Goal: Information Seeking & Learning: Find specific page/section

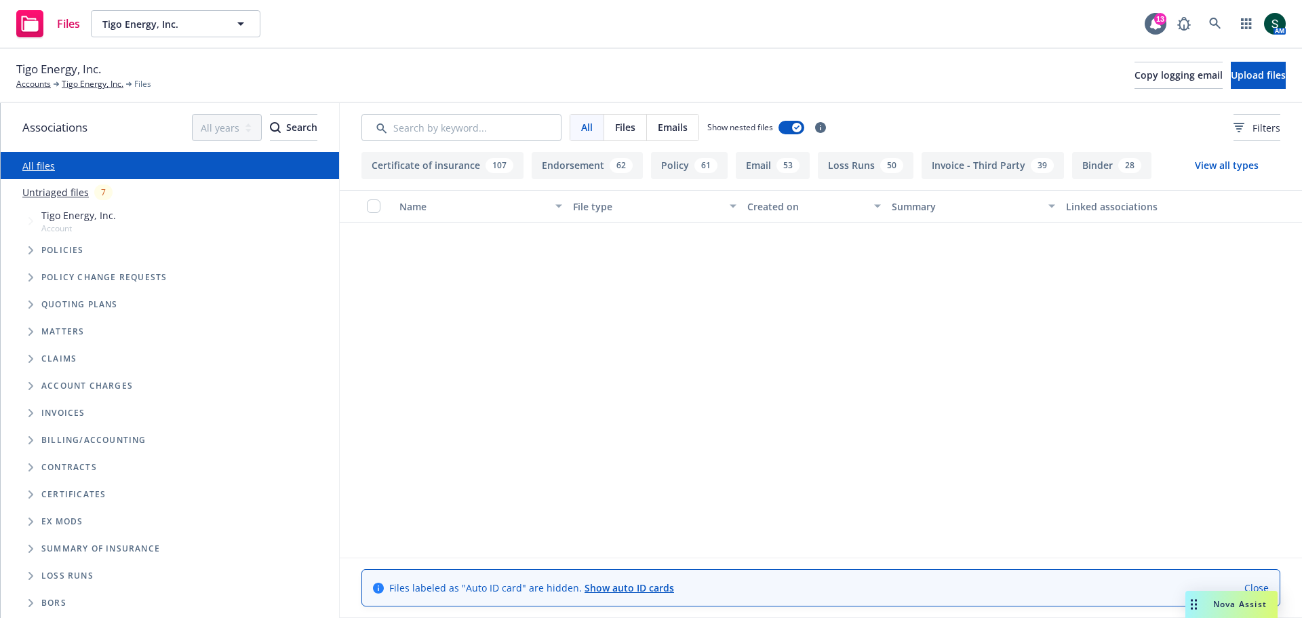
scroll to position [475, 0]
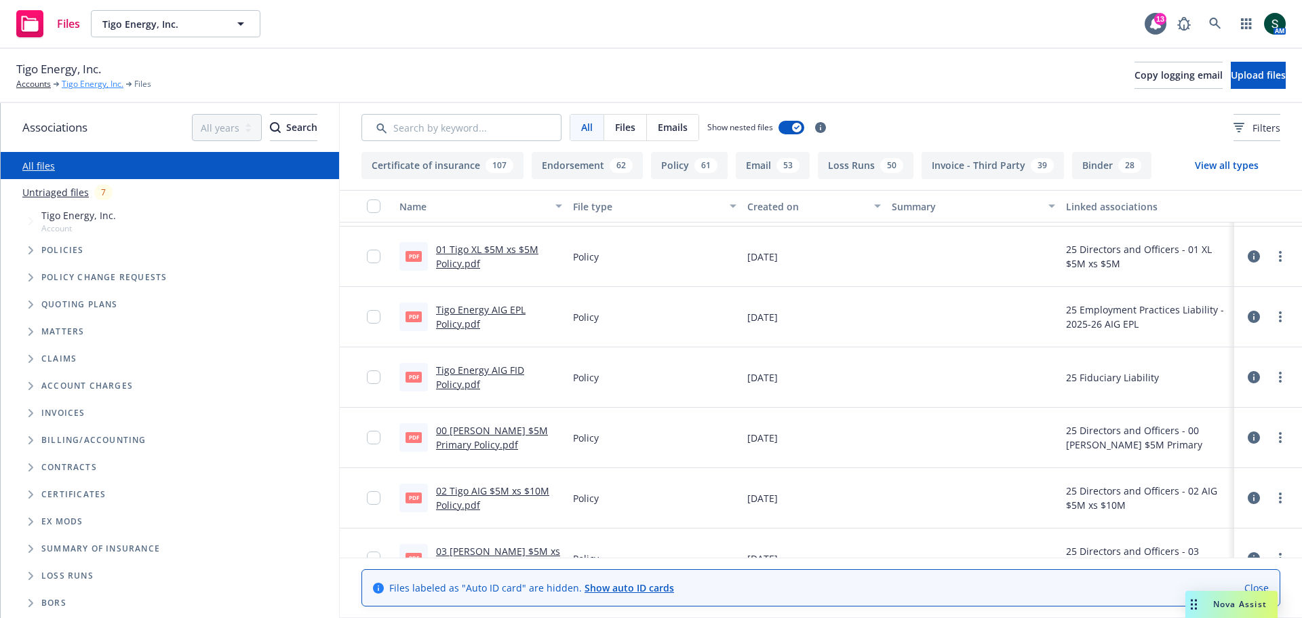
click at [94, 87] on link "Tigo Energy, Inc." at bounding box center [93, 84] width 62 height 12
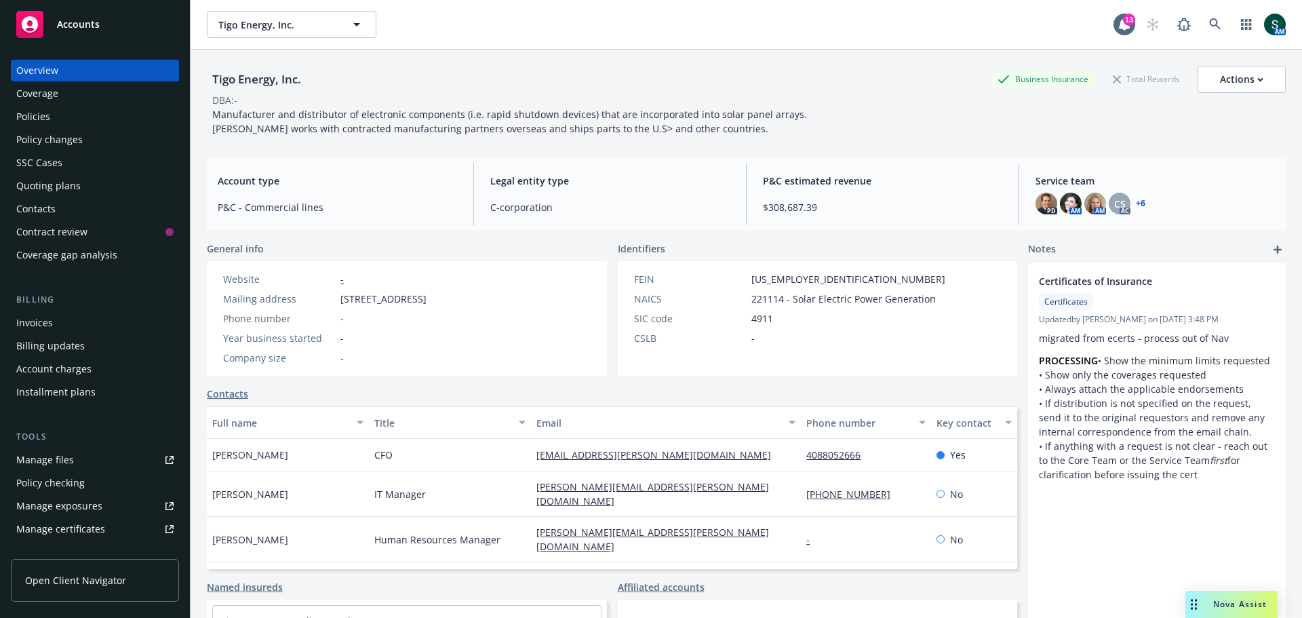
click at [26, 125] on div "Policies" at bounding box center [33, 117] width 34 height 22
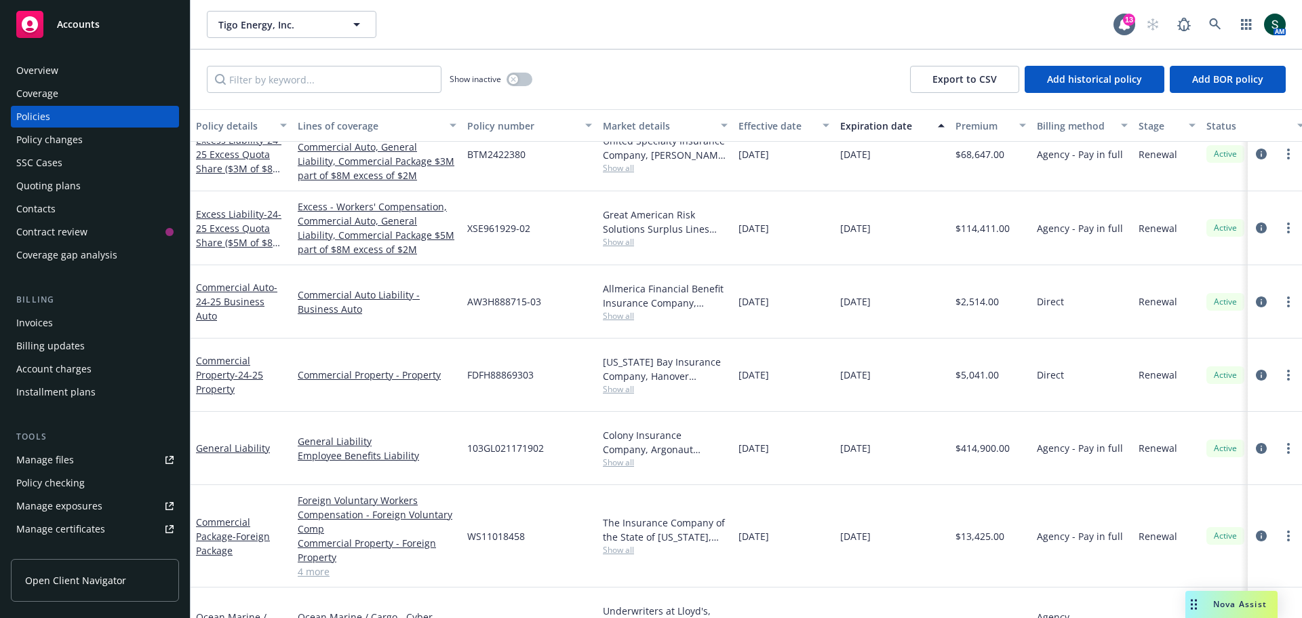
scroll to position [136, 0]
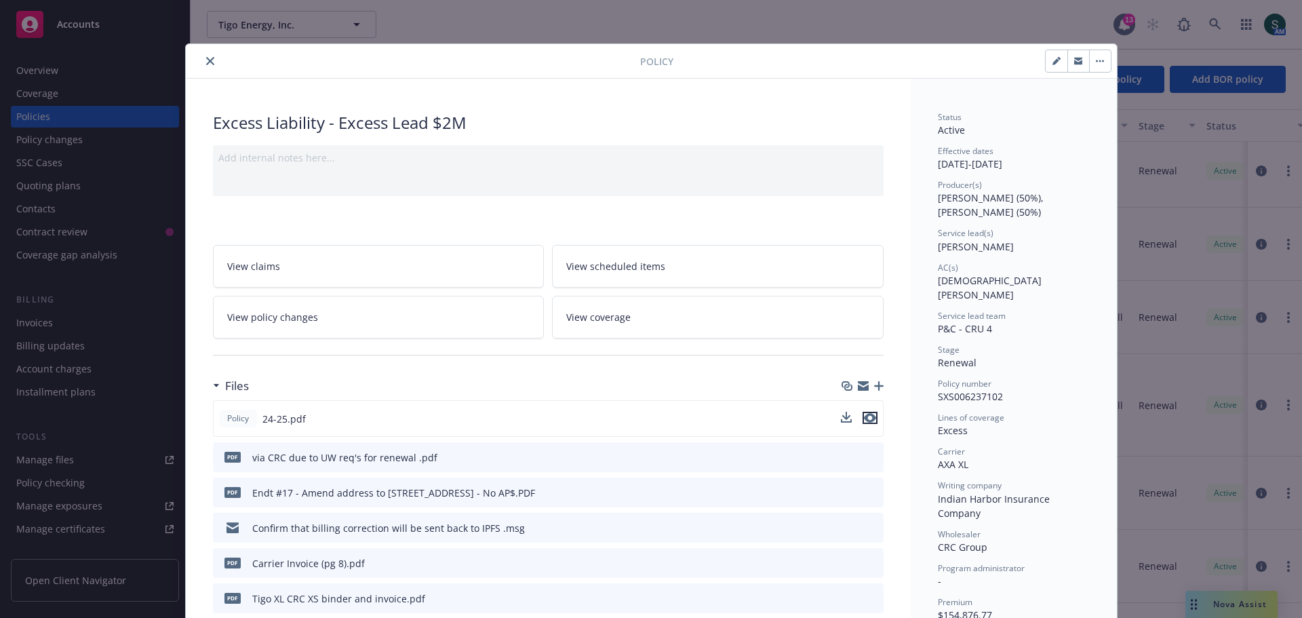
click at [864, 419] on icon "preview file" at bounding box center [870, 417] width 12 height 9
click at [206, 57] on icon "close" at bounding box center [210, 61] width 8 height 8
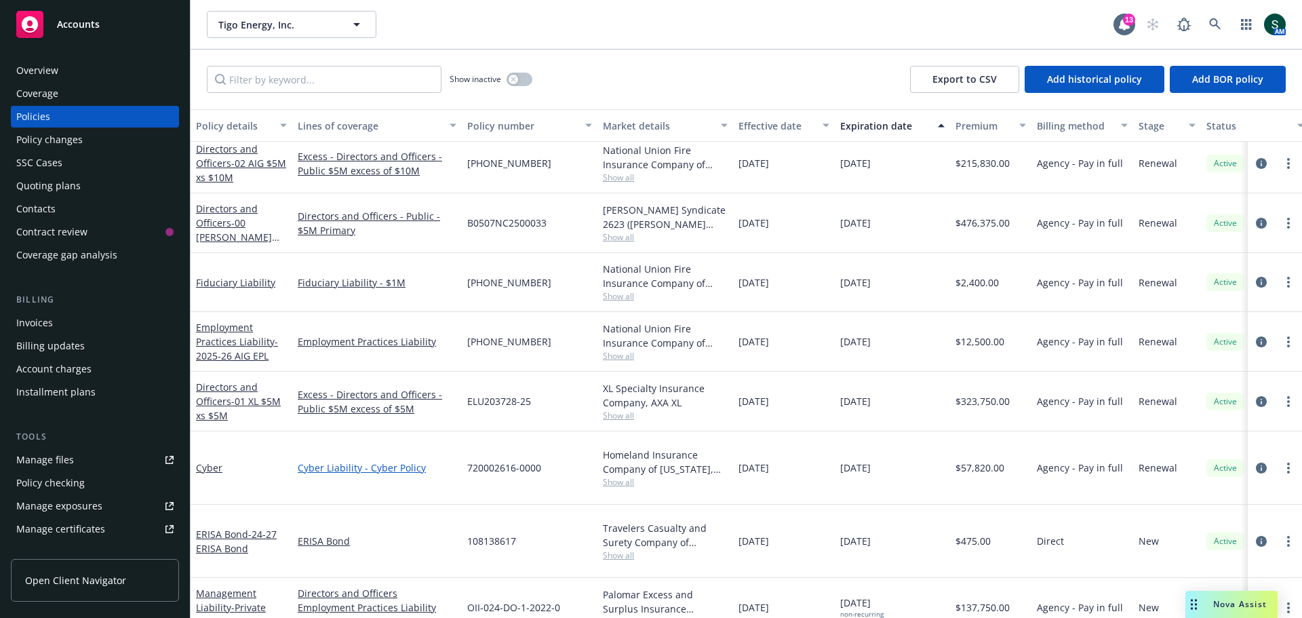
scroll to position [829, 0]
click at [83, 22] on span "Accounts" at bounding box center [78, 24] width 43 height 11
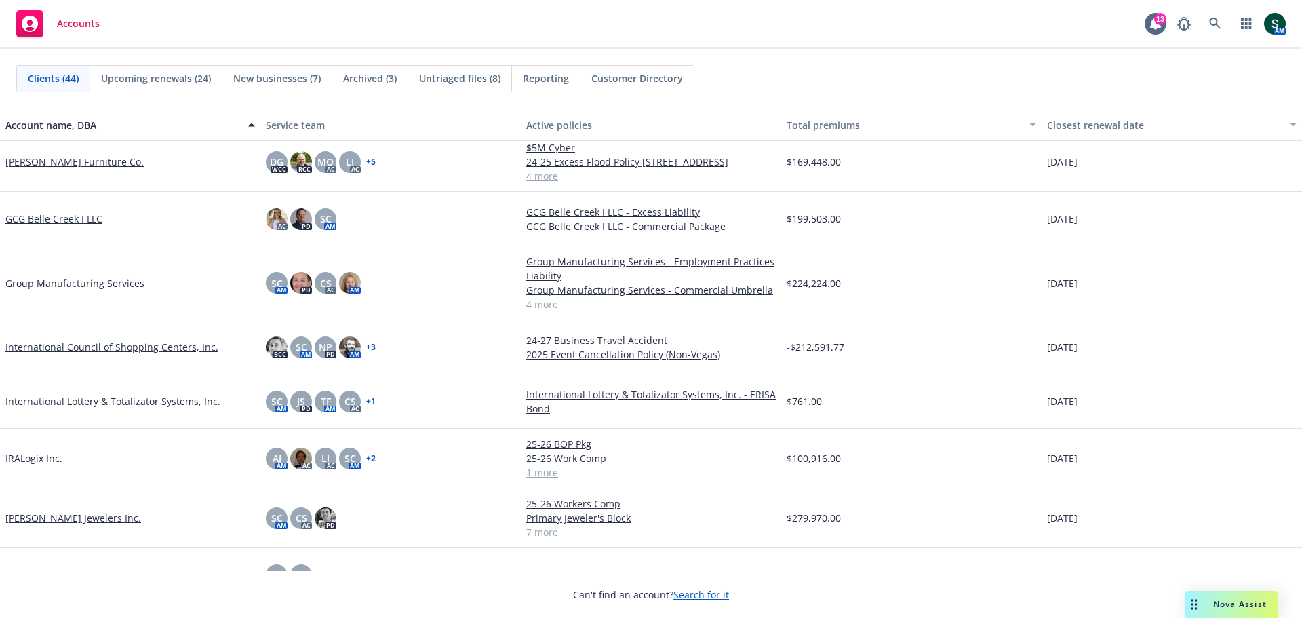
scroll to position [678, 0]
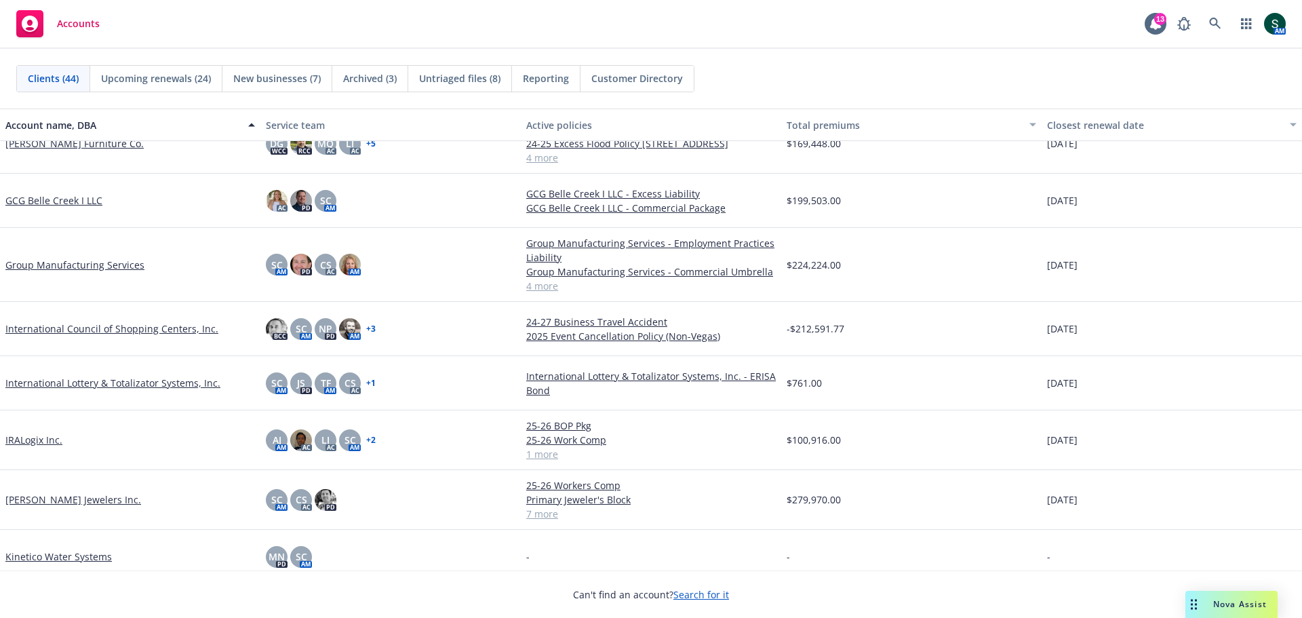
click at [45, 438] on link "IRALogix Inc." at bounding box center [33, 440] width 57 height 14
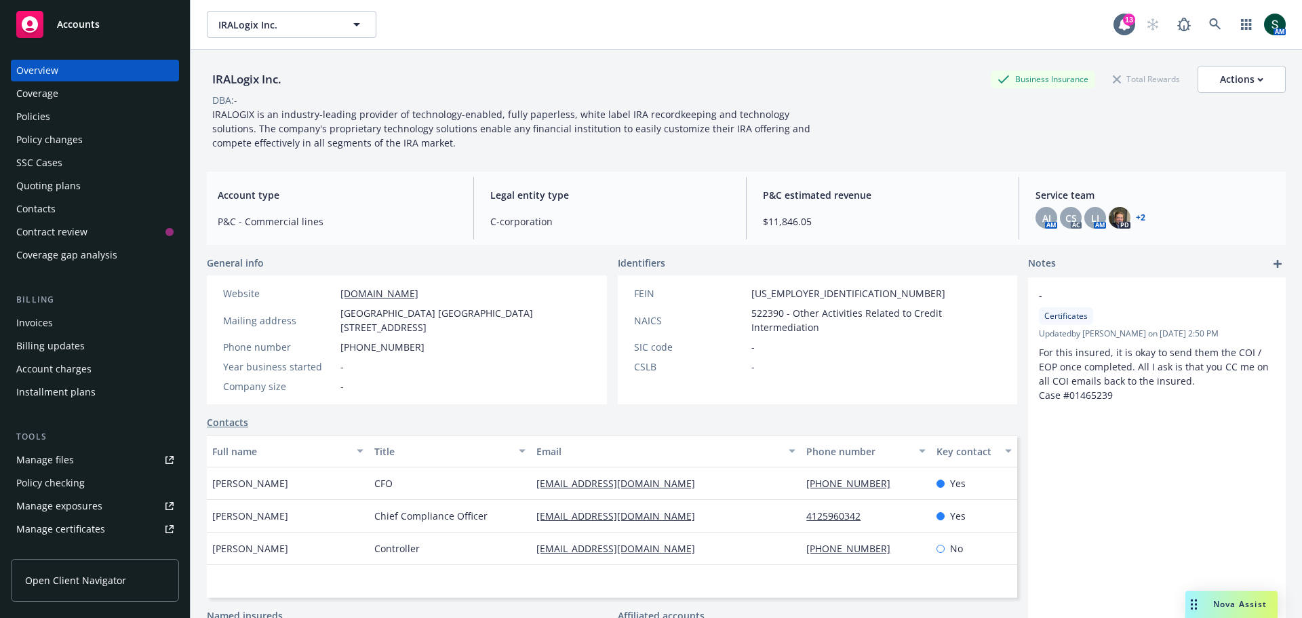
click at [43, 117] on div "Policies" at bounding box center [33, 117] width 34 height 22
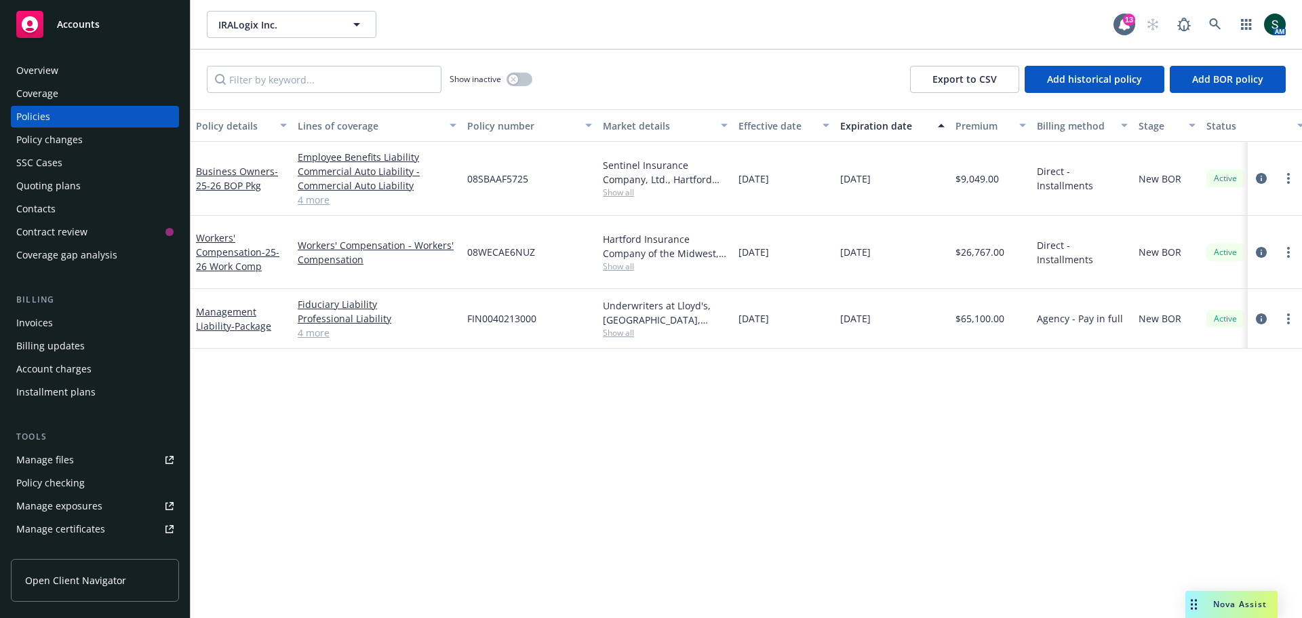
click at [45, 113] on div "Policies" at bounding box center [33, 117] width 34 height 22
click at [232, 319] on div "Management Liability - Package" at bounding box center [242, 319] width 102 height 60
click at [518, 80] on button "button" at bounding box center [520, 80] width 26 height 14
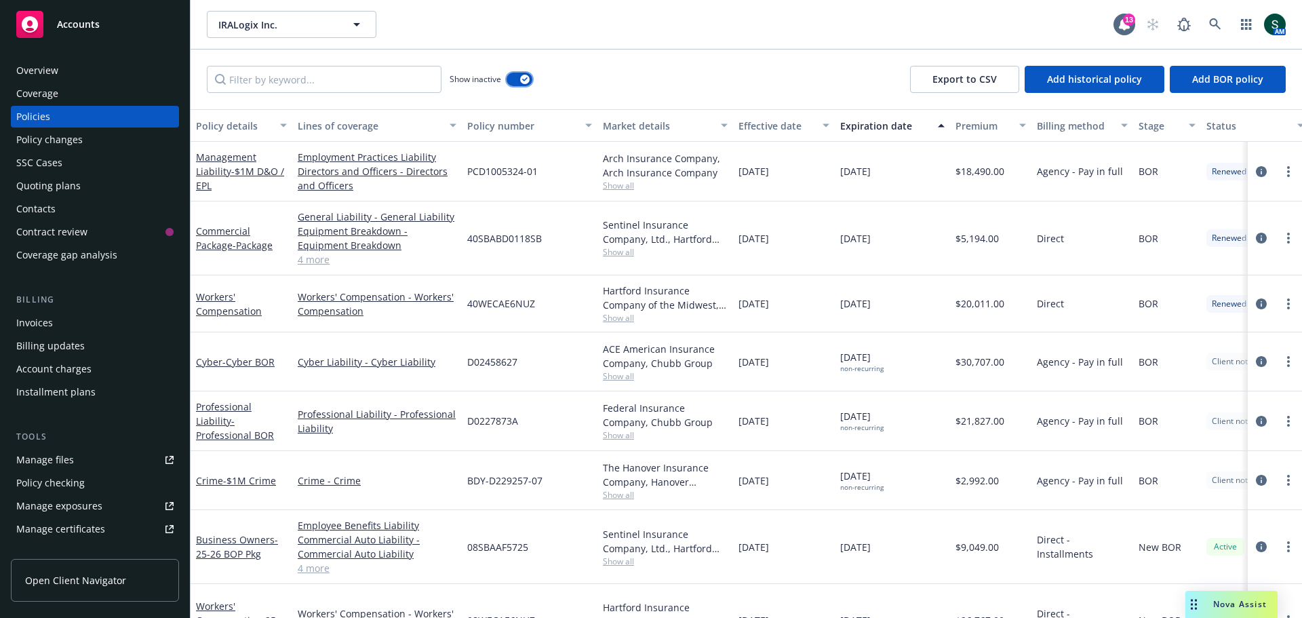
click at [513, 80] on button "button" at bounding box center [520, 80] width 26 height 14
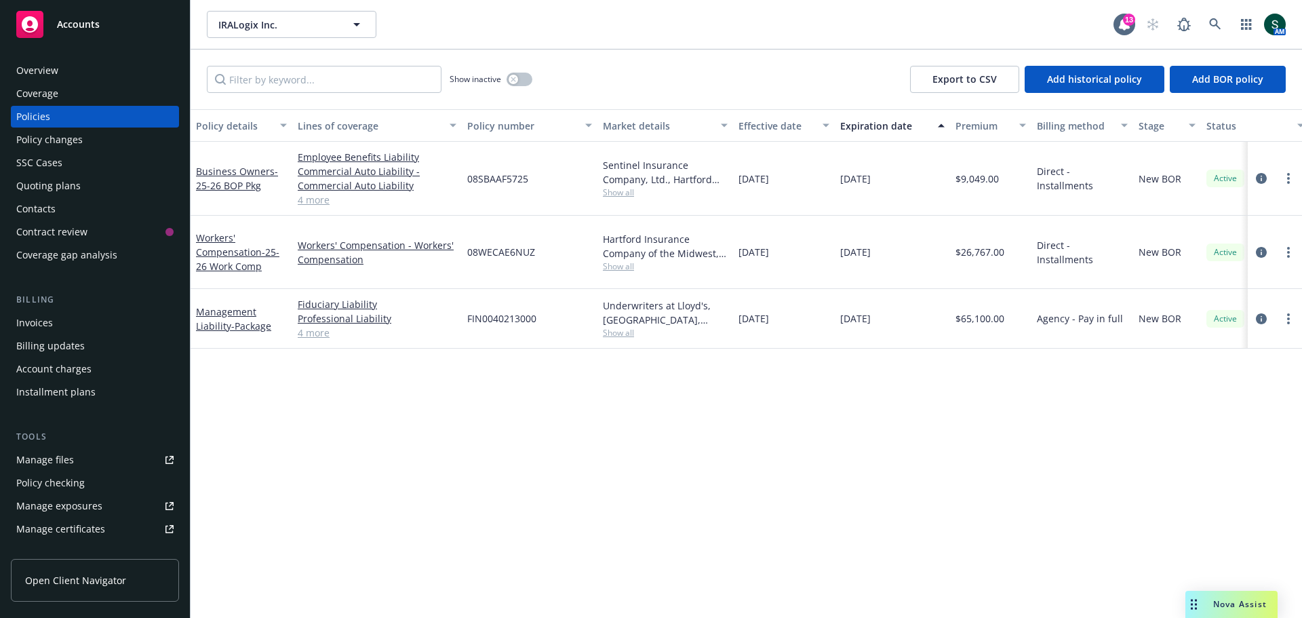
click at [224, 305] on div "Management Liability - Package" at bounding box center [241, 319] width 91 height 28
click at [222, 305] on link "Management Liability - Package" at bounding box center [233, 318] width 75 height 27
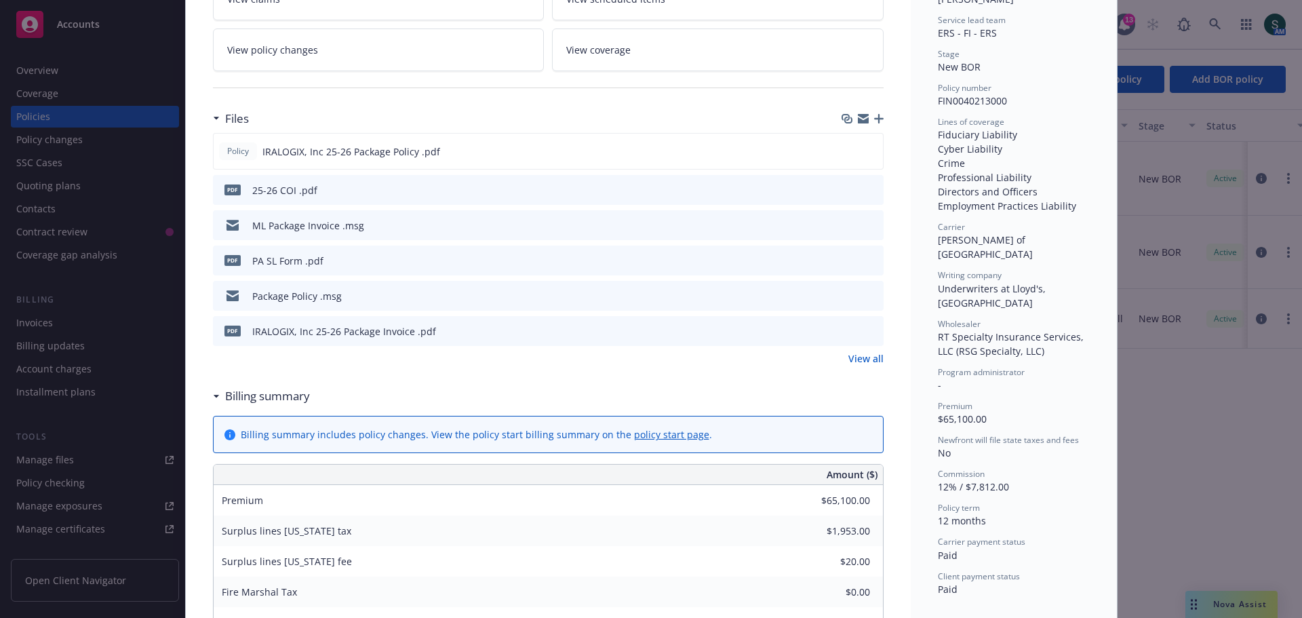
scroll to position [204, 0]
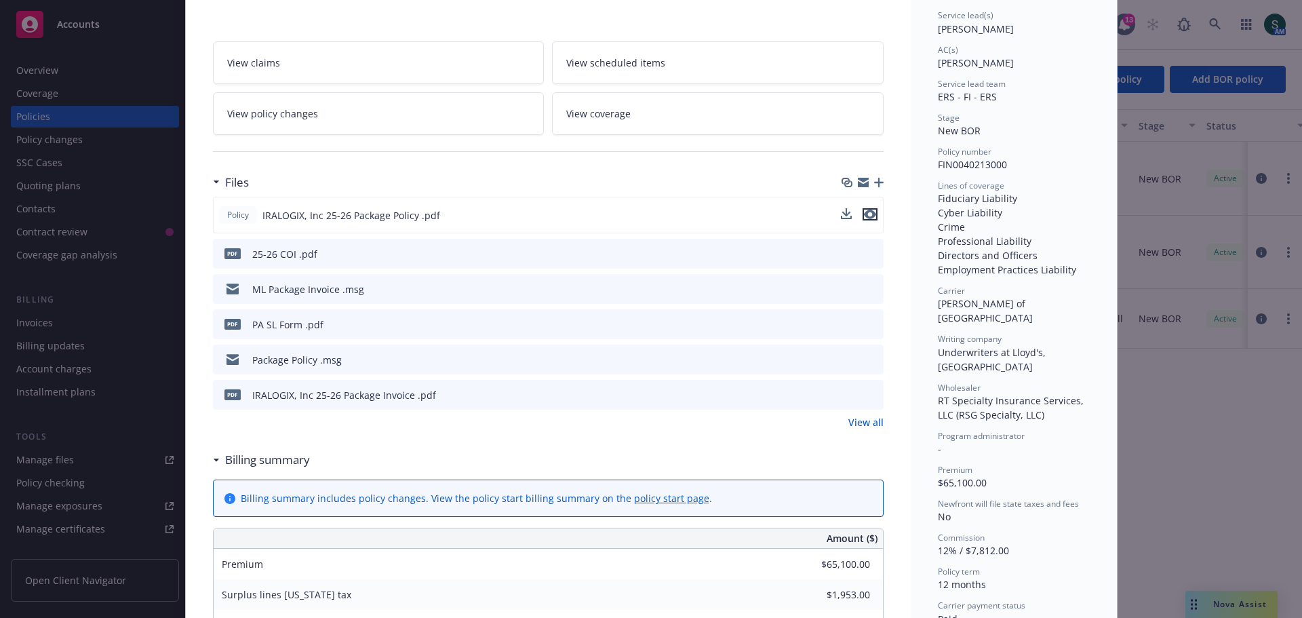
click at [866, 218] on icon "preview file" at bounding box center [870, 214] width 12 height 9
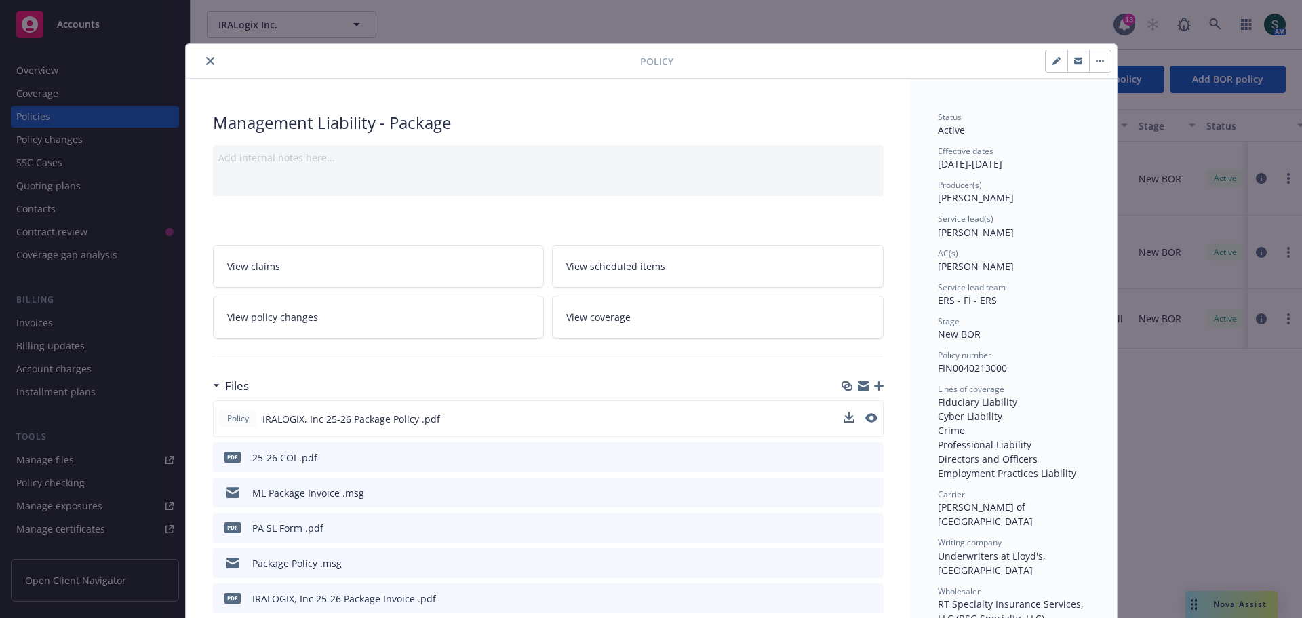
click at [208, 59] on icon "close" at bounding box center [210, 61] width 8 height 8
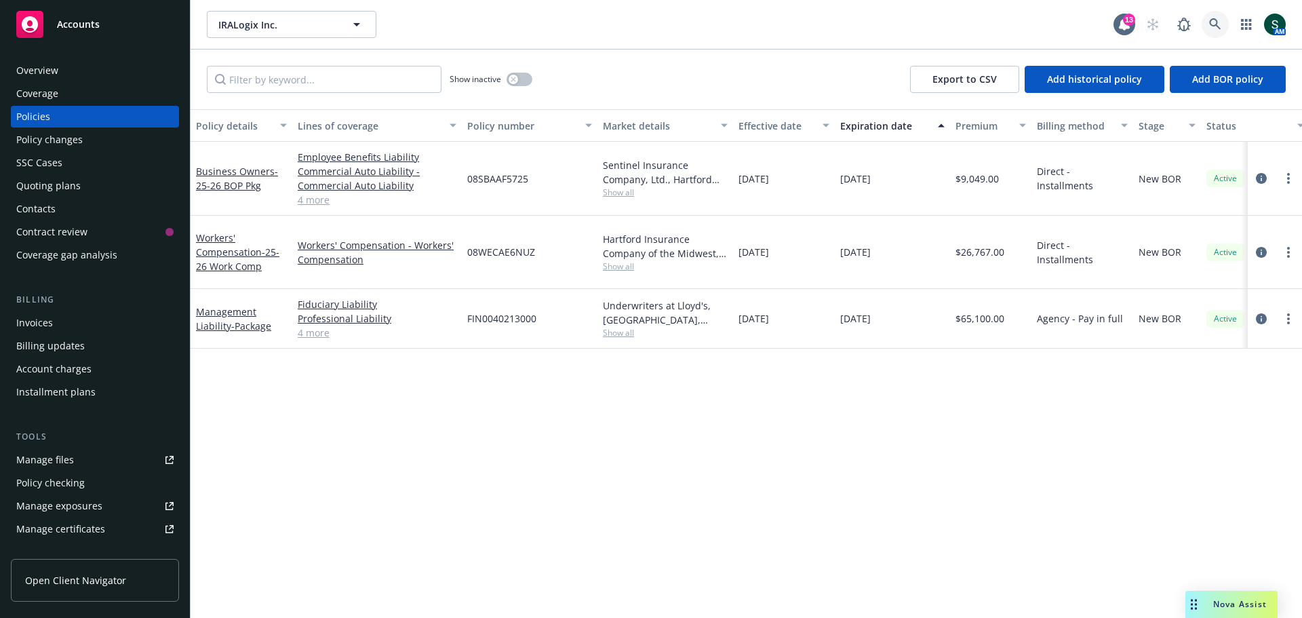
click at [1210, 18] on link at bounding box center [1215, 24] width 27 height 27
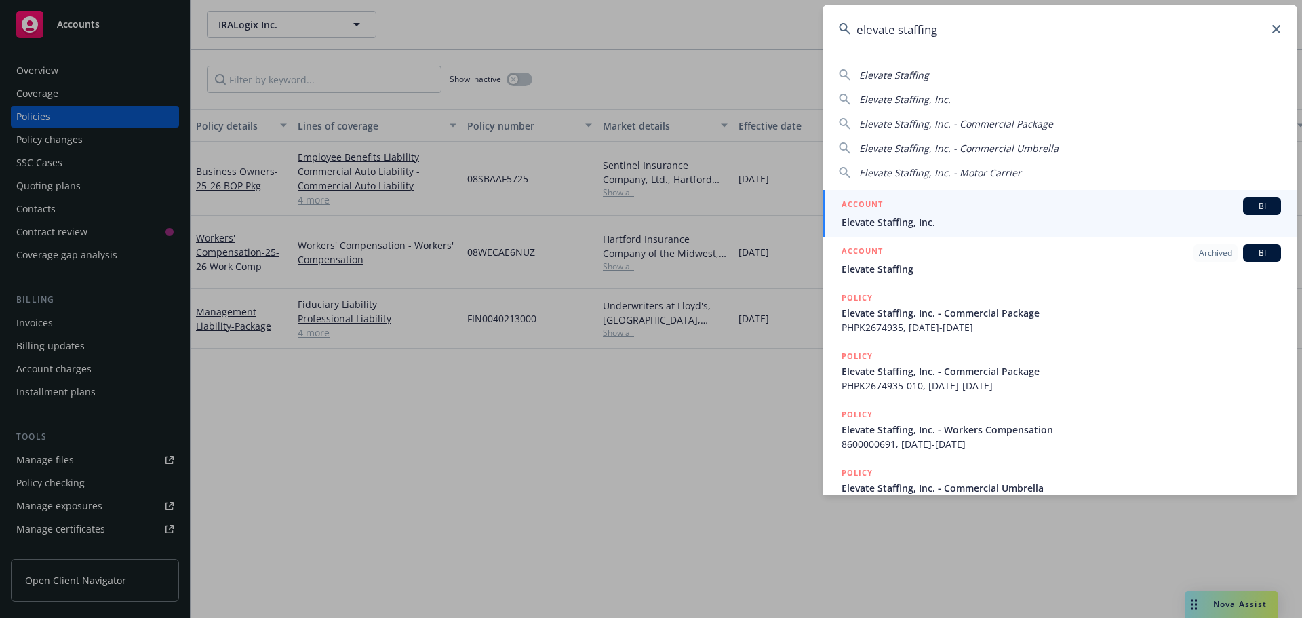
type input "elevate staffing"
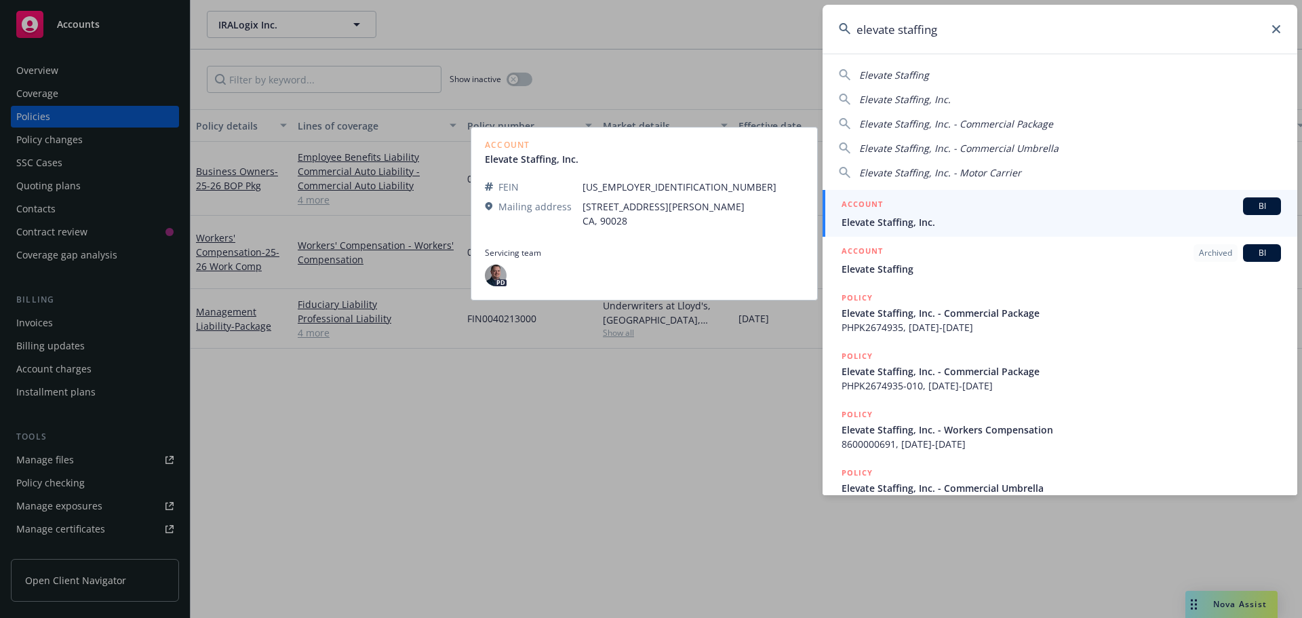
click at [929, 216] on span "Elevate Staffing, Inc." at bounding box center [1062, 222] width 440 height 14
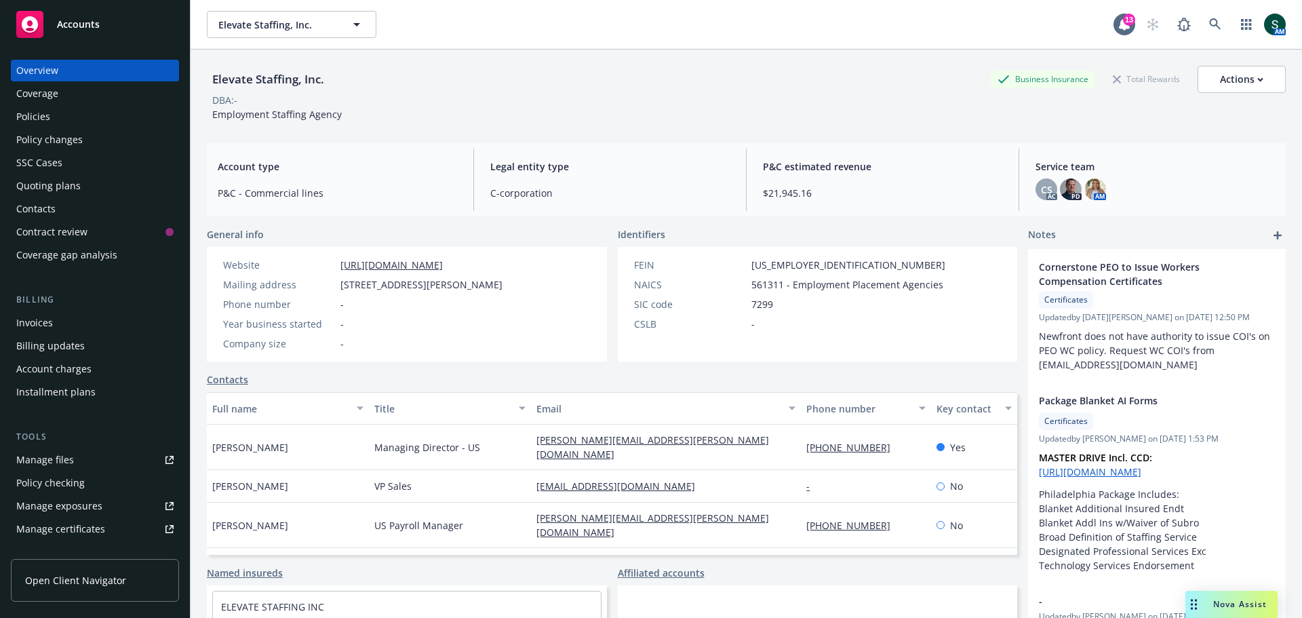
click at [51, 115] on div "Policies" at bounding box center [94, 117] width 157 height 22
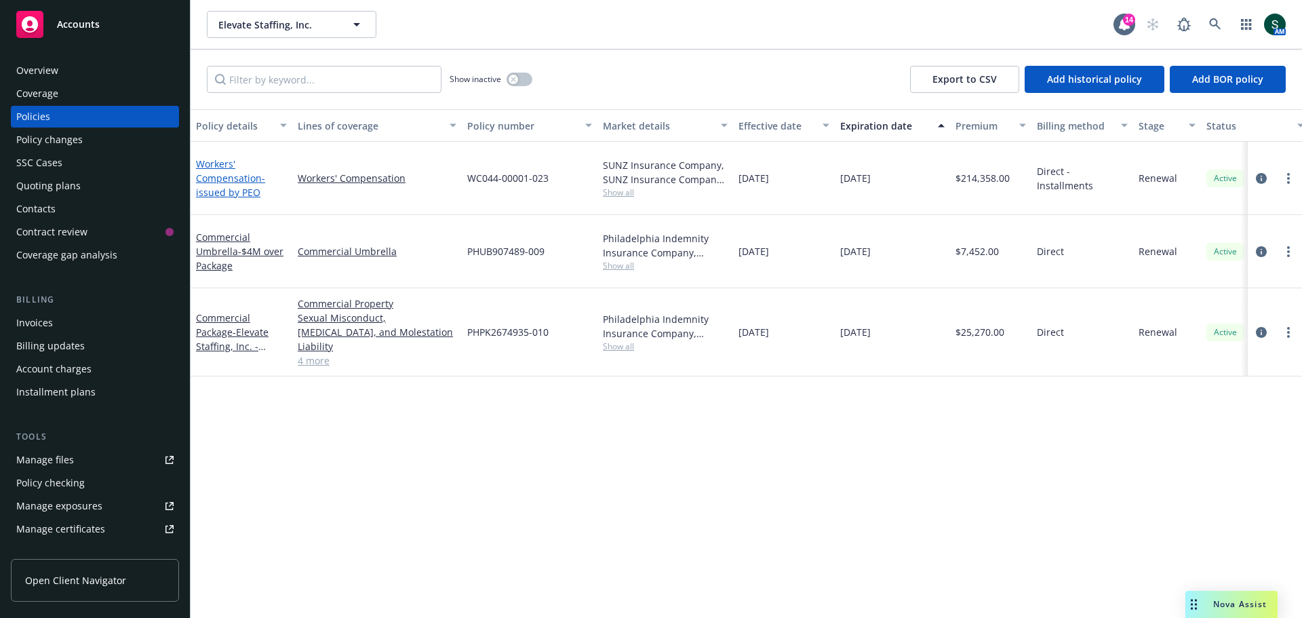
click at [204, 177] on link "Workers' Compensation - issued by PEO" at bounding box center [230, 177] width 69 height 41
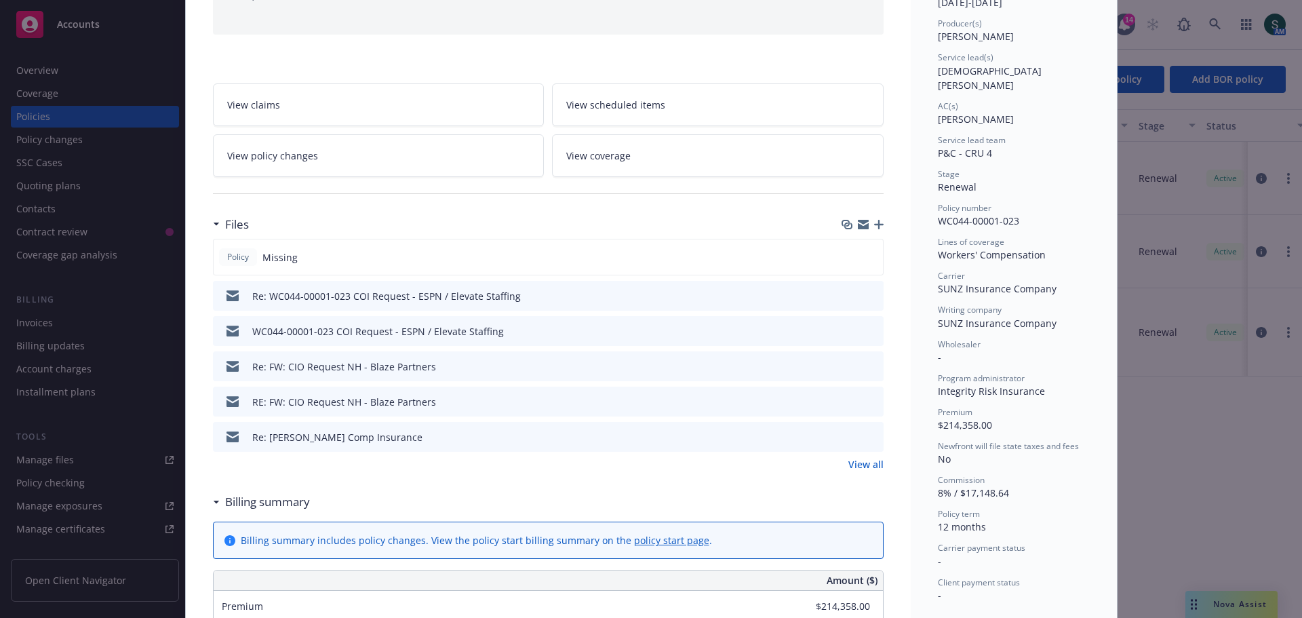
scroll to position [204, 0]
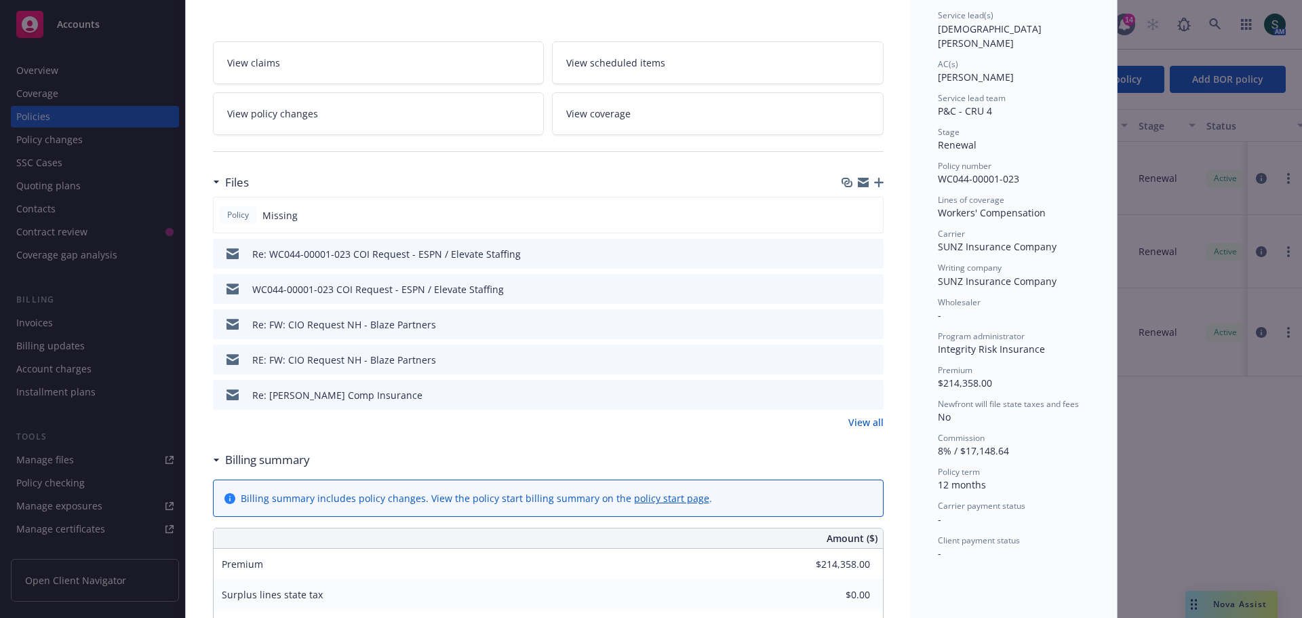
click at [852, 421] on link "View all" at bounding box center [866, 422] width 35 height 14
